Goal: Task Accomplishment & Management: Use online tool/utility

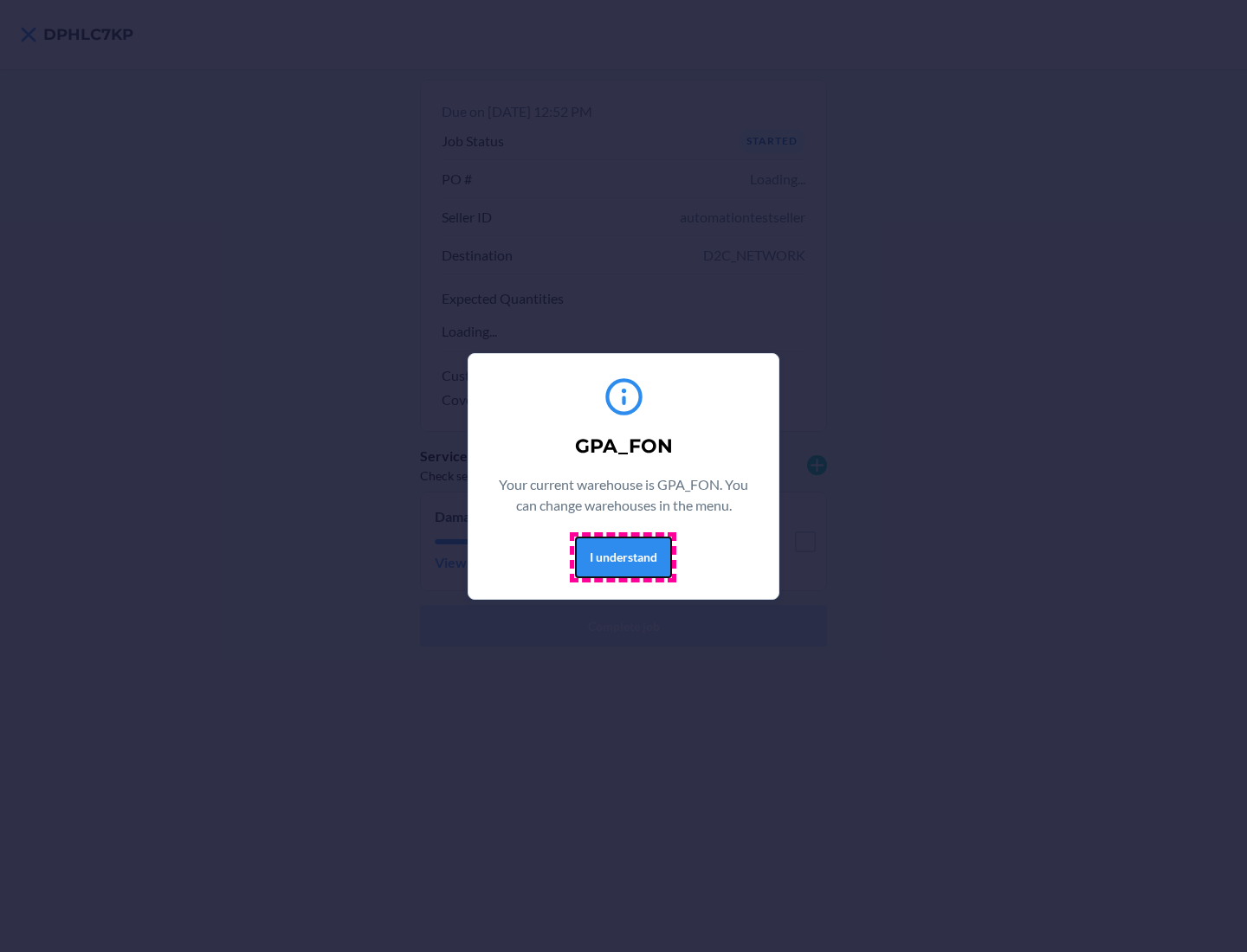
click at [623, 557] on button "I understand" at bounding box center [624, 557] width 97 height 42
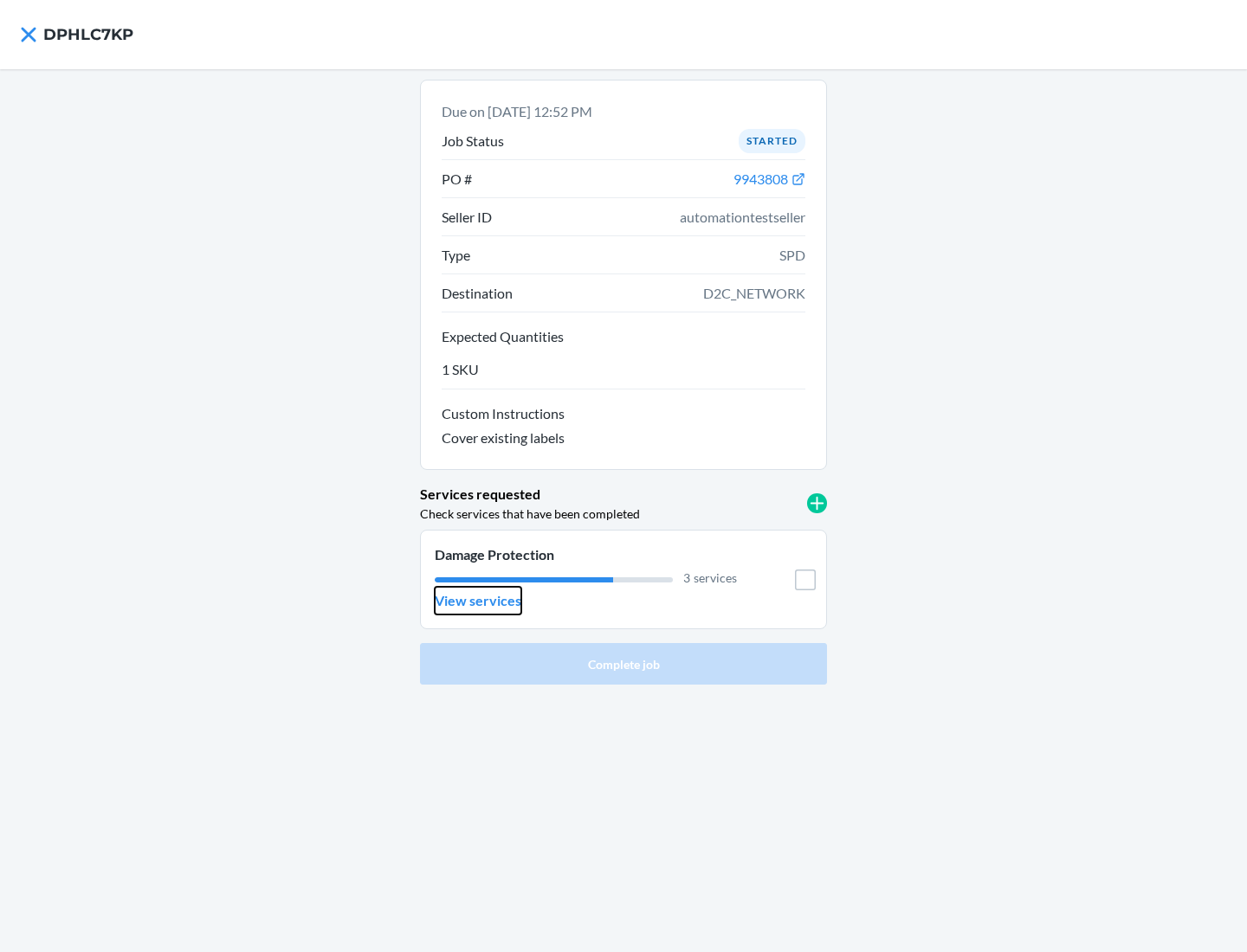
click at [477, 600] on p "View services" at bounding box center [478, 600] width 87 height 21
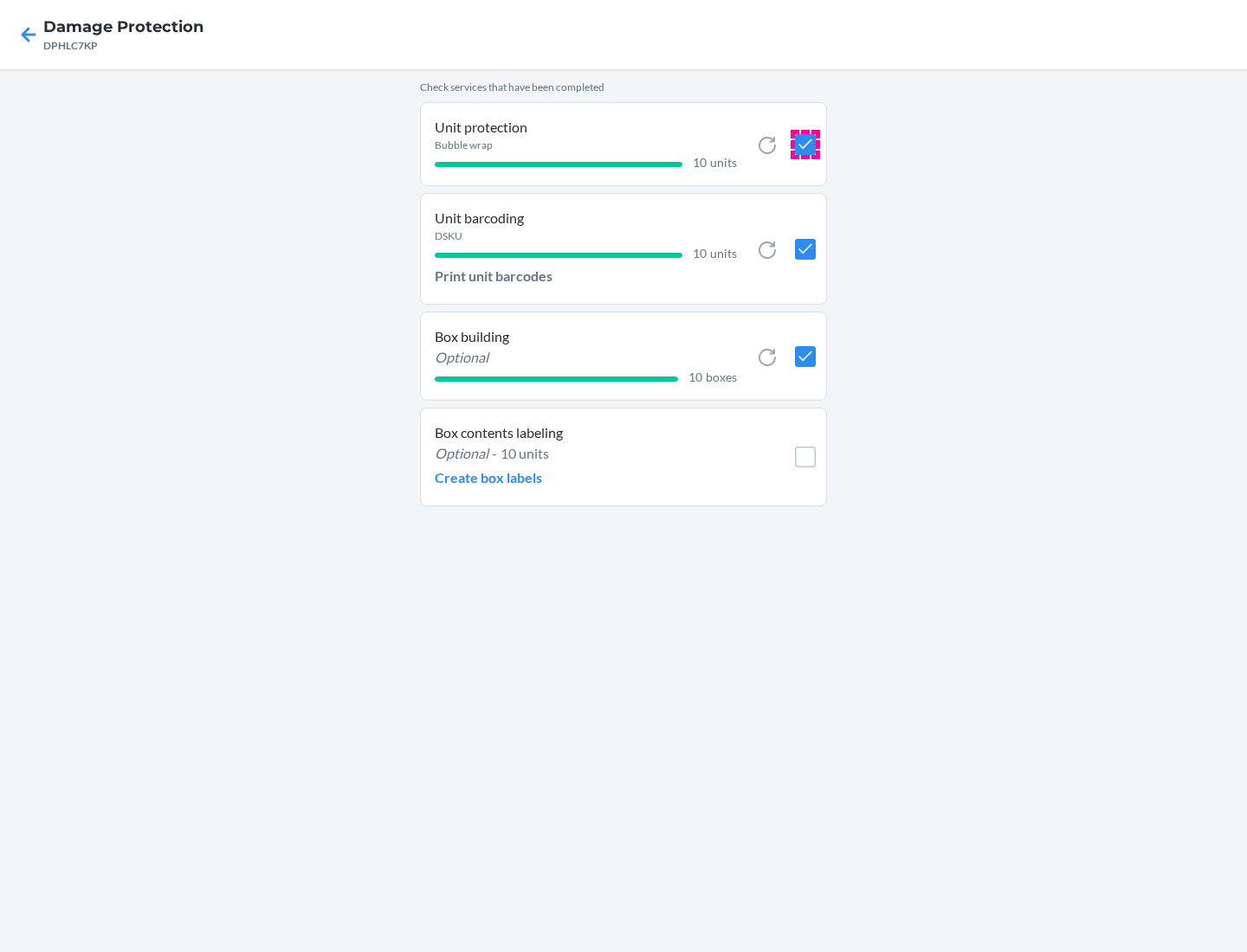
click at [805, 144] on input "checkbox" at bounding box center [806, 145] width 21 height 21
checkbox input "true"
